Goal: Task Accomplishment & Management: Understand process/instructions

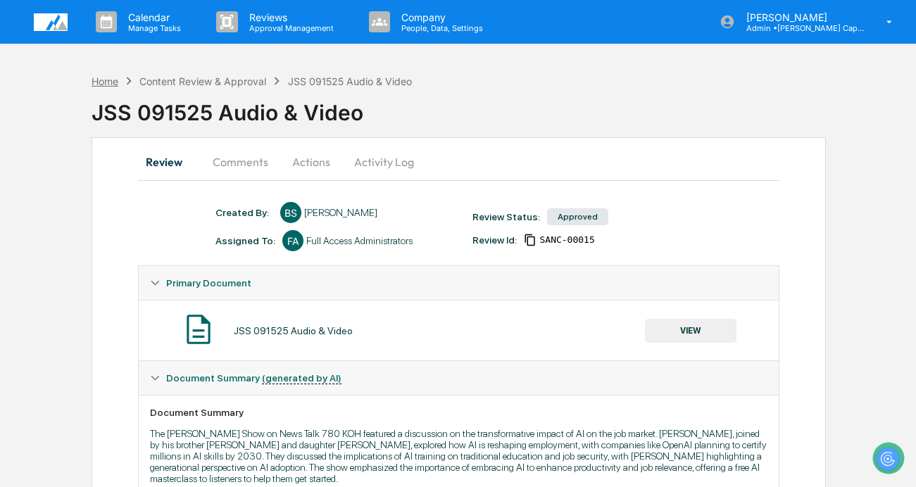
click at [99, 76] on div "Home" at bounding box center [104, 81] width 27 height 12
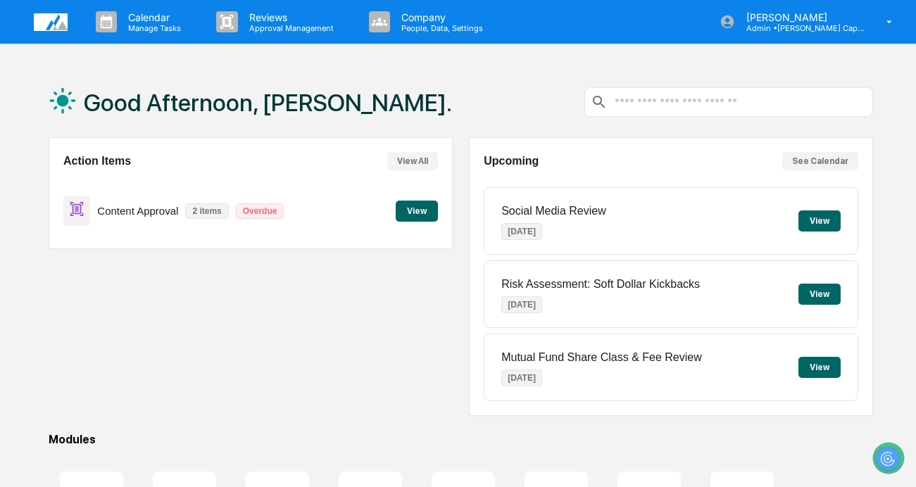
click at [418, 208] on button "View" at bounding box center [417, 211] width 42 height 21
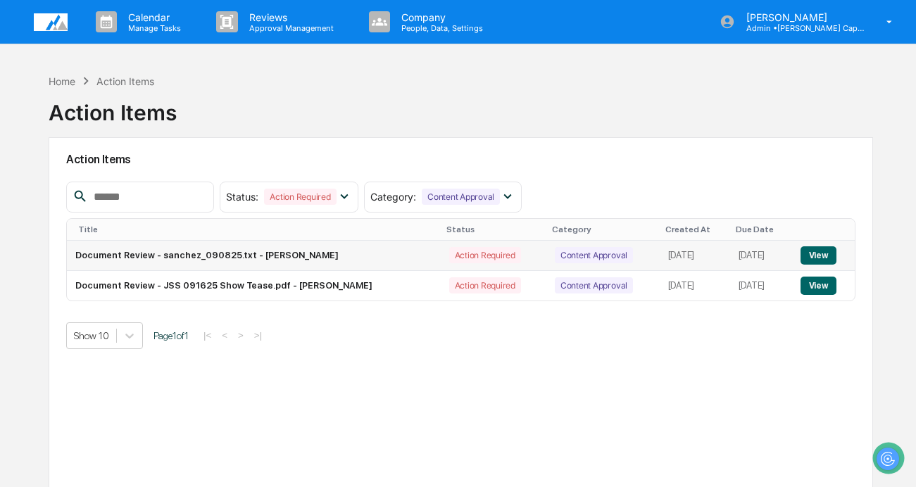
click at [345, 254] on td "Document Review - sanchez_090825.txt - [PERSON_NAME]" at bounding box center [254, 256] width 374 height 30
click at [823, 258] on button "View" at bounding box center [818, 255] width 36 height 18
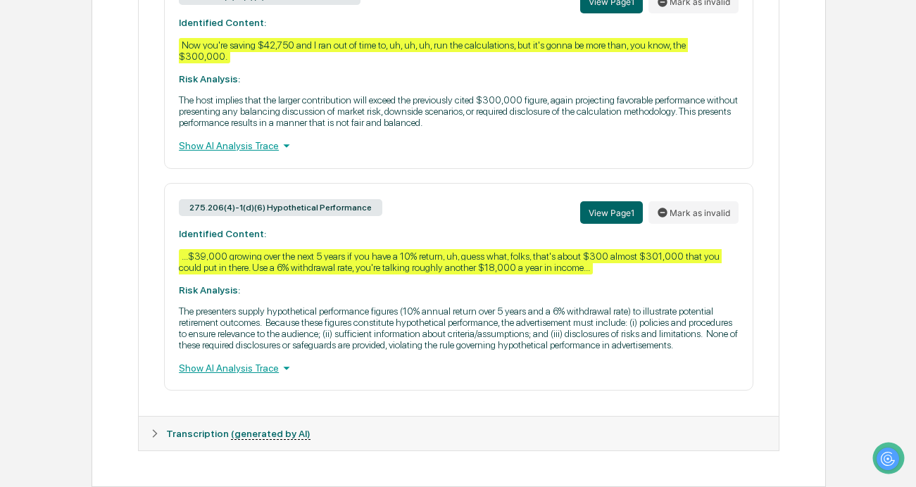
scroll to position [1006, 0]
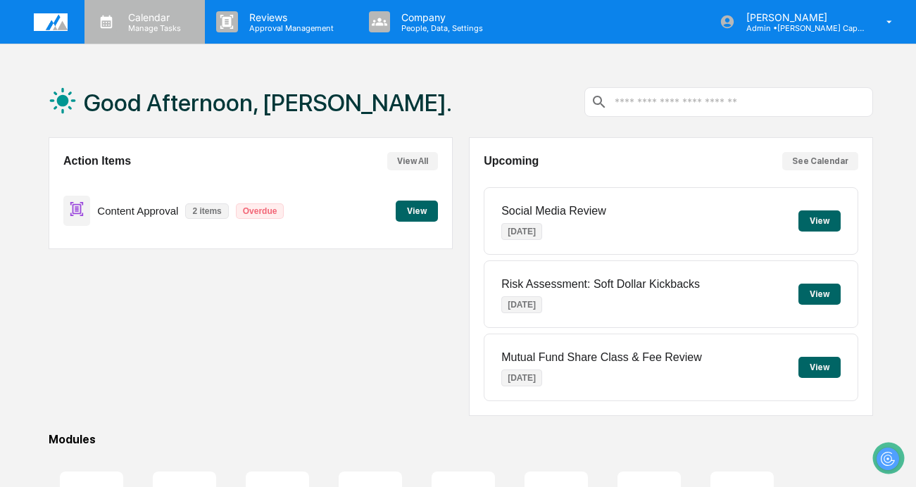
click at [158, 22] on p "Calendar" at bounding box center [152, 17] width 71 height 12
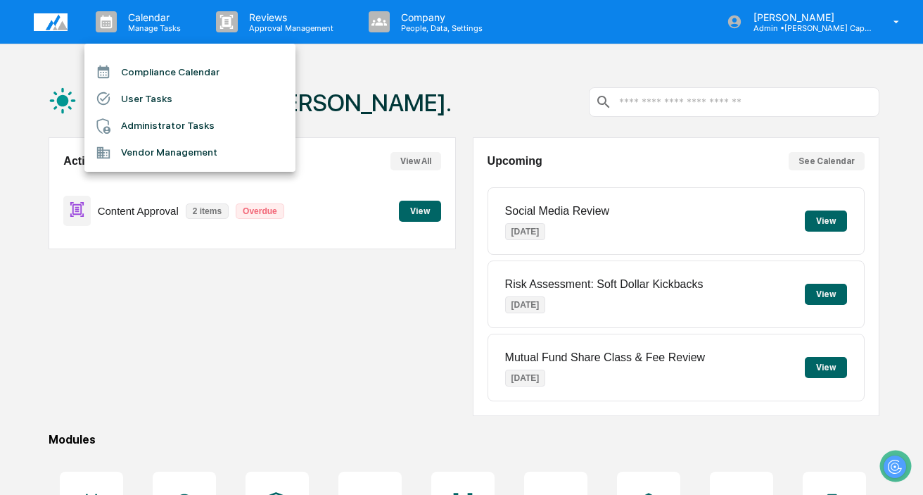
click at [65, 29] on div at bounding box center [461, 247] width 923 height 495
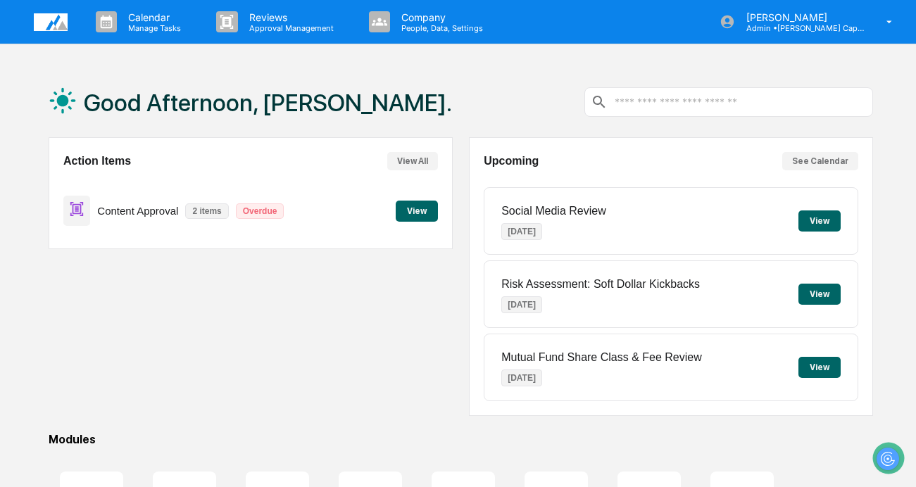
click at [34, 28] on img at bounding box center [51, 22] width 34 height 18
